Goal: Task Accomplishment & Management: Use online tool/utility

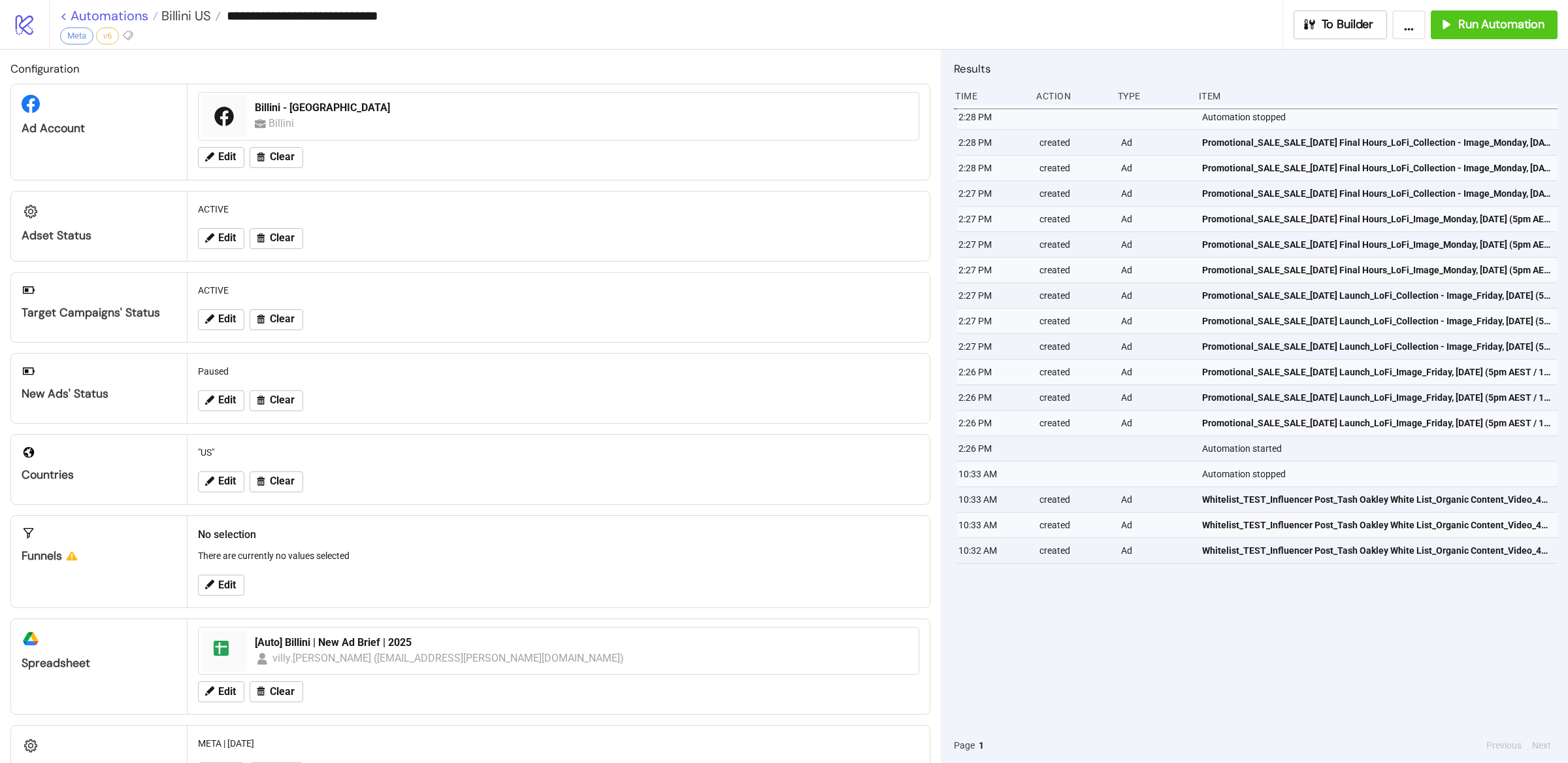
click at [130, 16] on link "< Automations" at bounding box center [109, 15] width 98 height 13
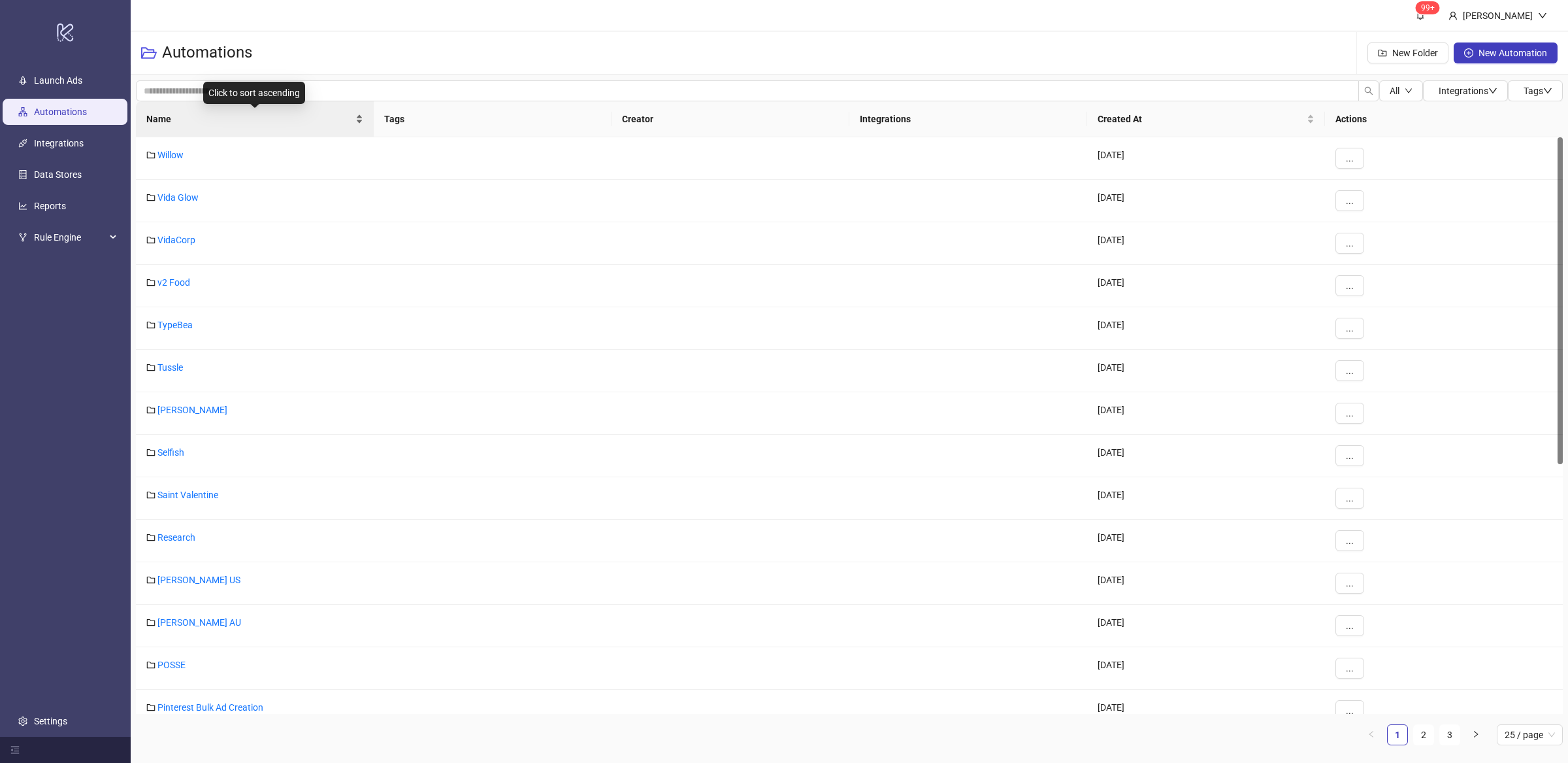
click at [358, 123] on div "Name" at bounding box center [254, 118] width 217 height 15
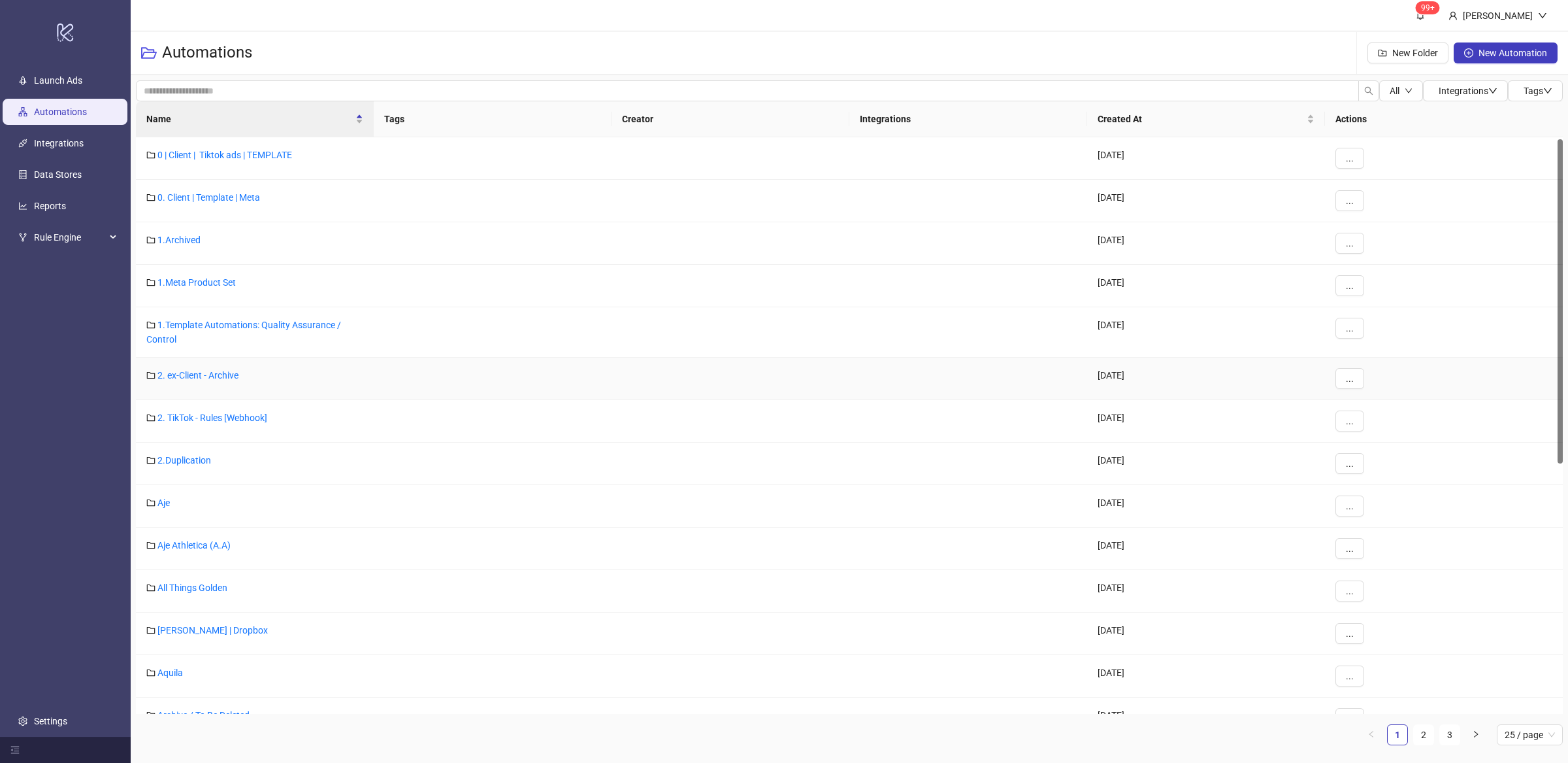
scroll to position [448, 0]
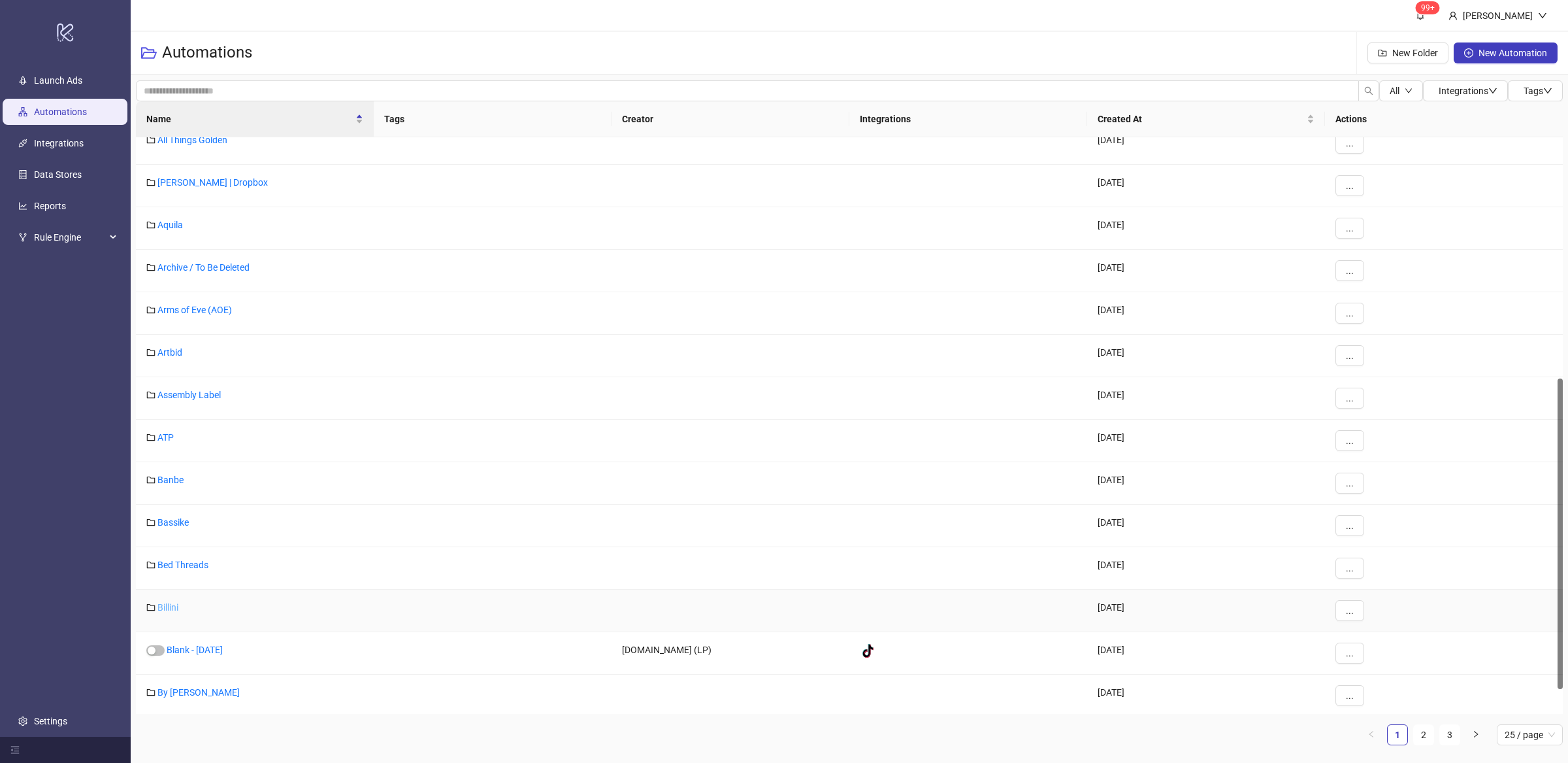
click at [173, 608] on link "Billini" at bounding box center [168, 607] width 21 height 10
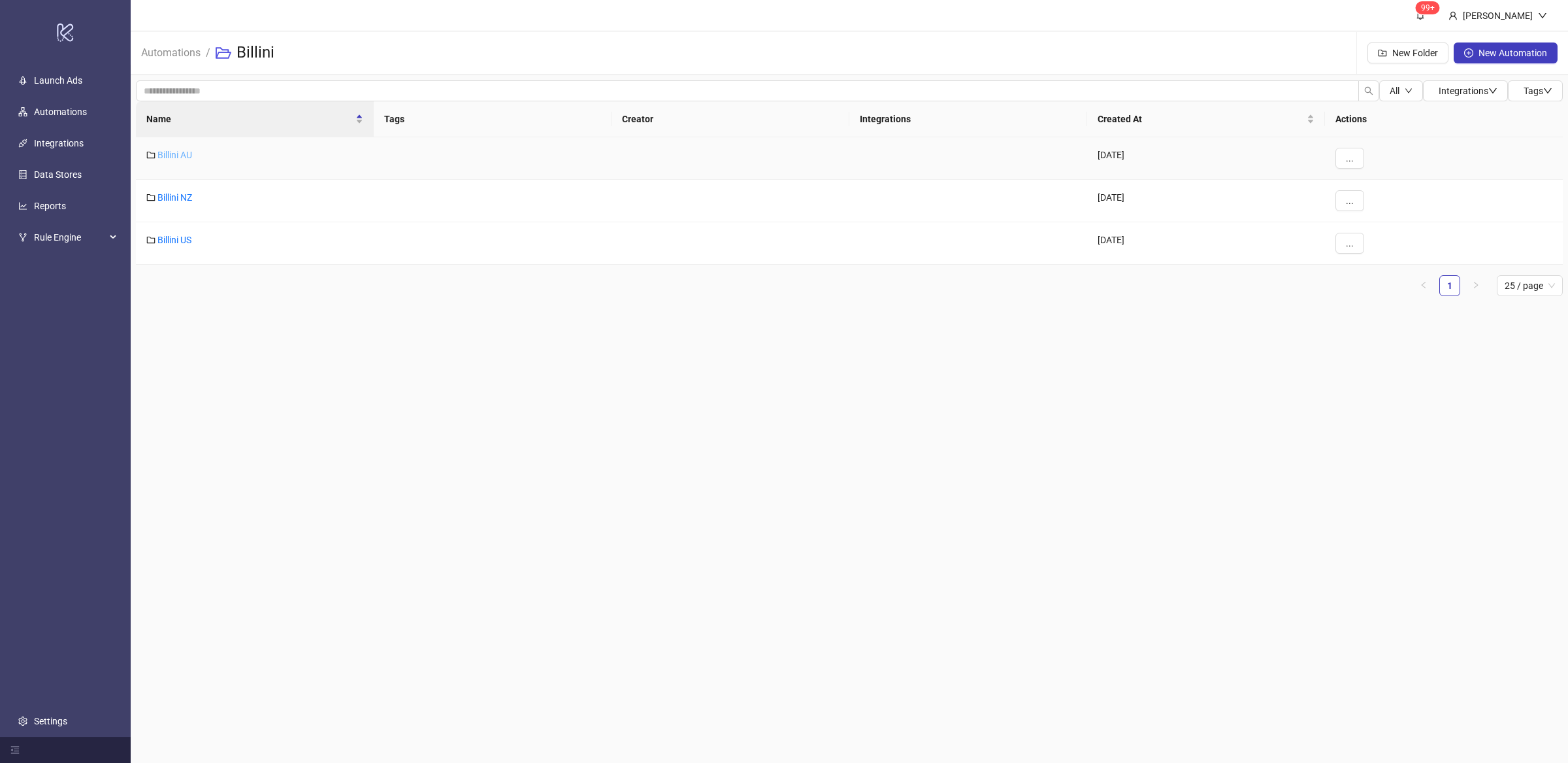
click at [184, 152] on link "Billini AU" at bounding box center [175, 154] width 35 height 10
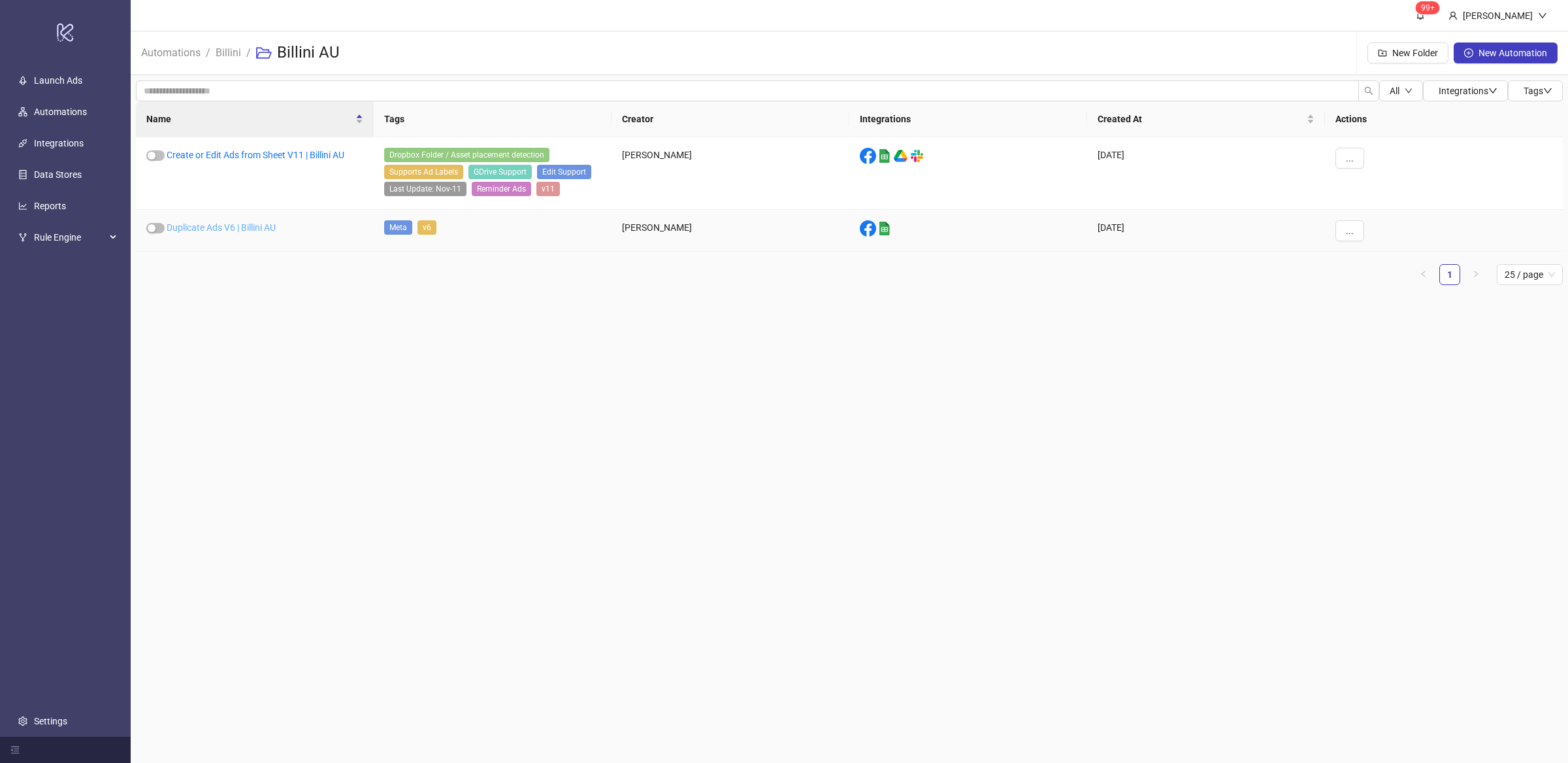
click at [258, 227] on link "Duplicate Ads V6 | Billini AU" at bounding box center [221, 227] width 109 height 10
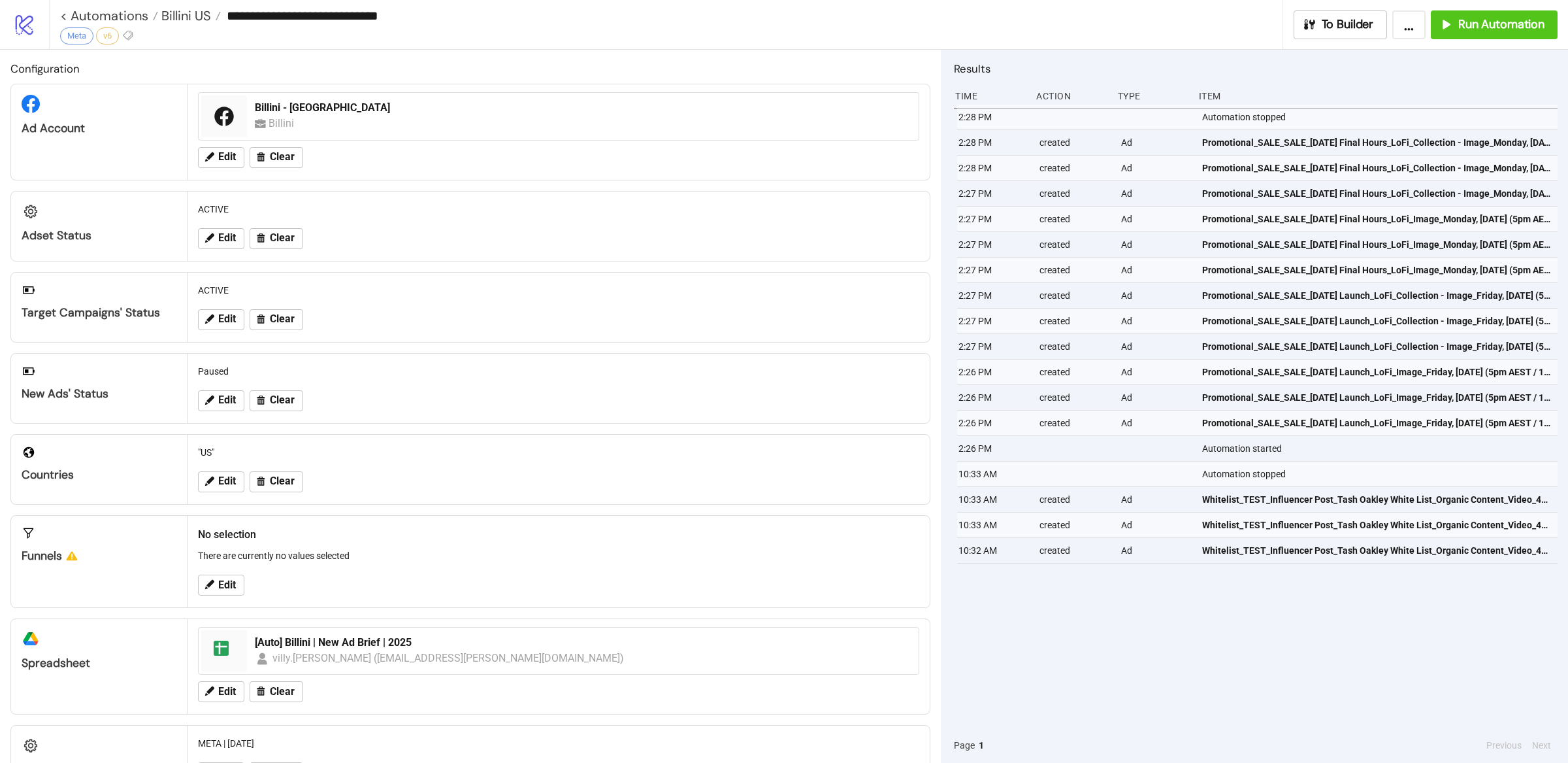
type input "**********"
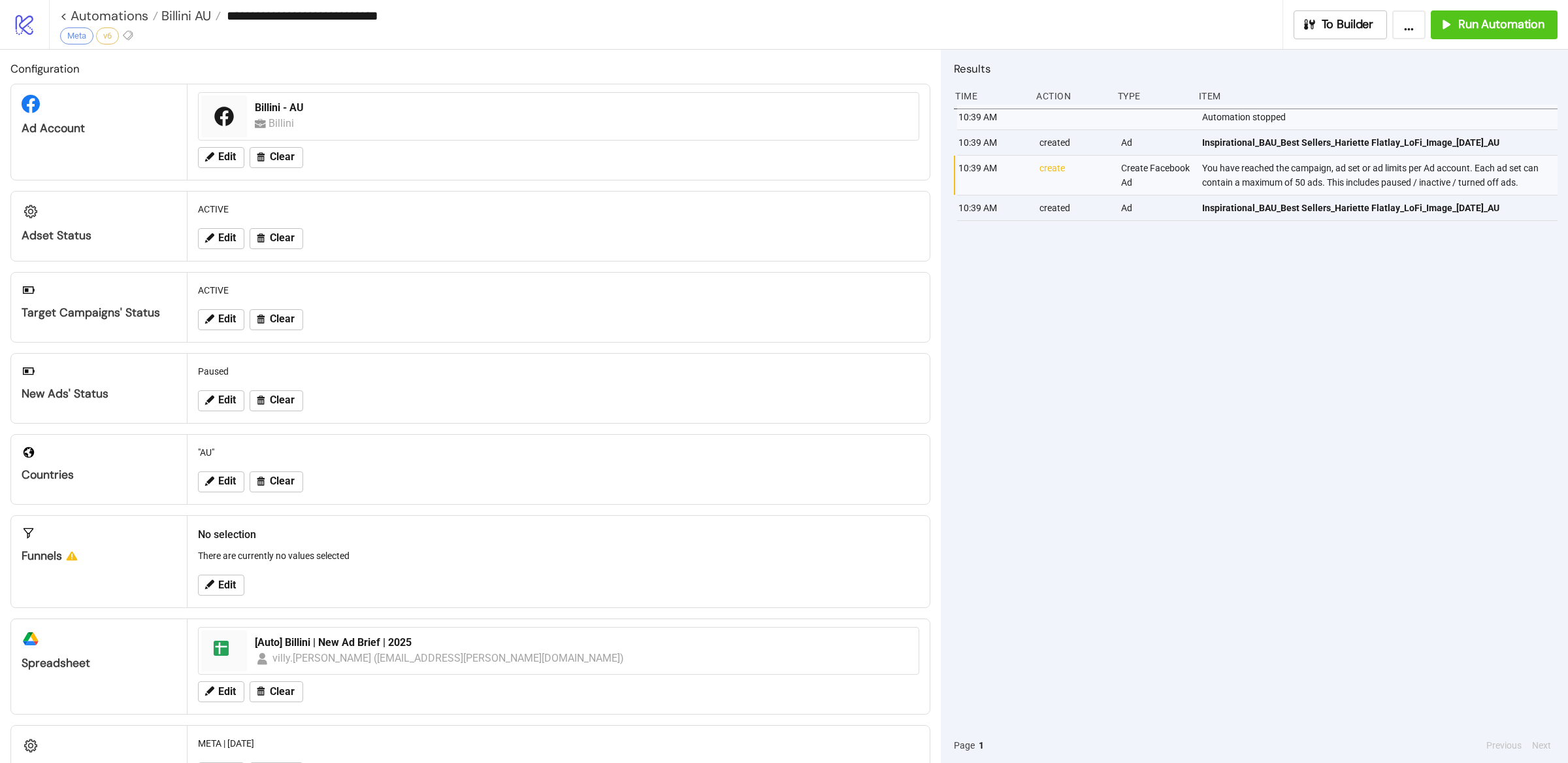
click at [1258, 320] on div "10:39 AM Automation stopped 10:39 AM created Ad Inspirational_BAU_Best Sellers_…" at bounding box center [1255, 416] width 603 height 623
click at [1491, 18] on span "Run Automation" at bounding box center [1501, 25] width 86 height 15
